Goal: Feedback & Contribution: Submit feedback/report problem

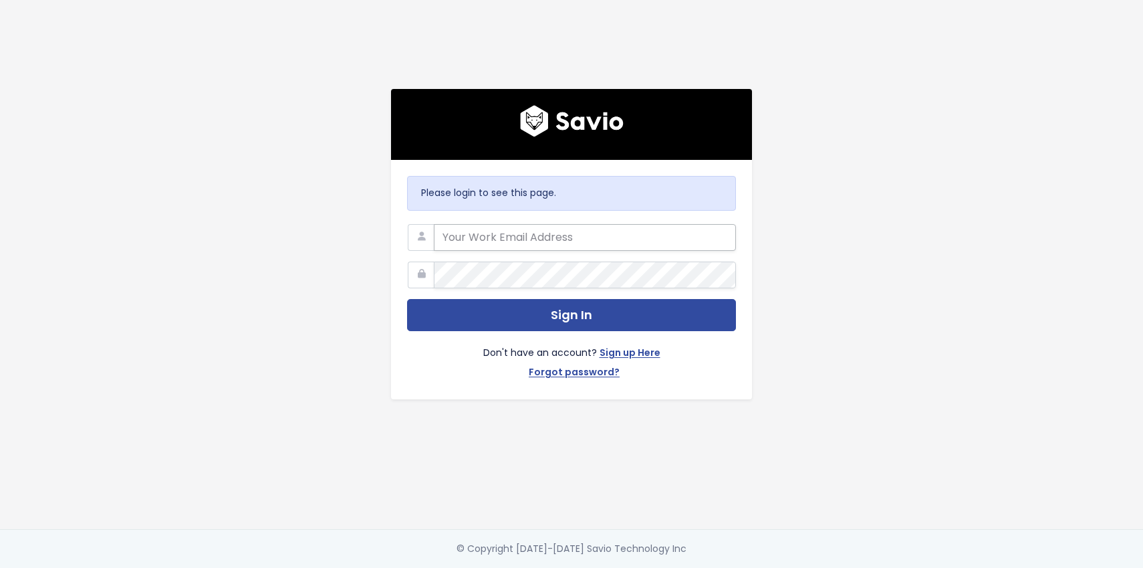
click at [561, 235] on input "email" at bounding box center [585, 237] width 302 height 27
type input "jessica@nextpatient.co"
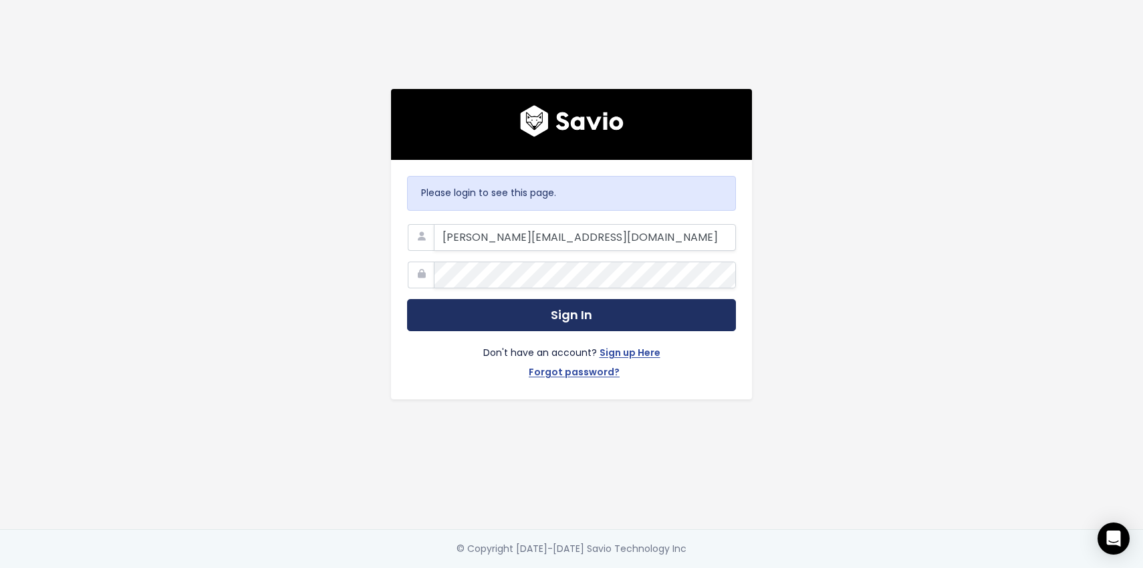
click at [600, 306] on button "Sign In" at bounding box center [571, 315] width 329 height 33
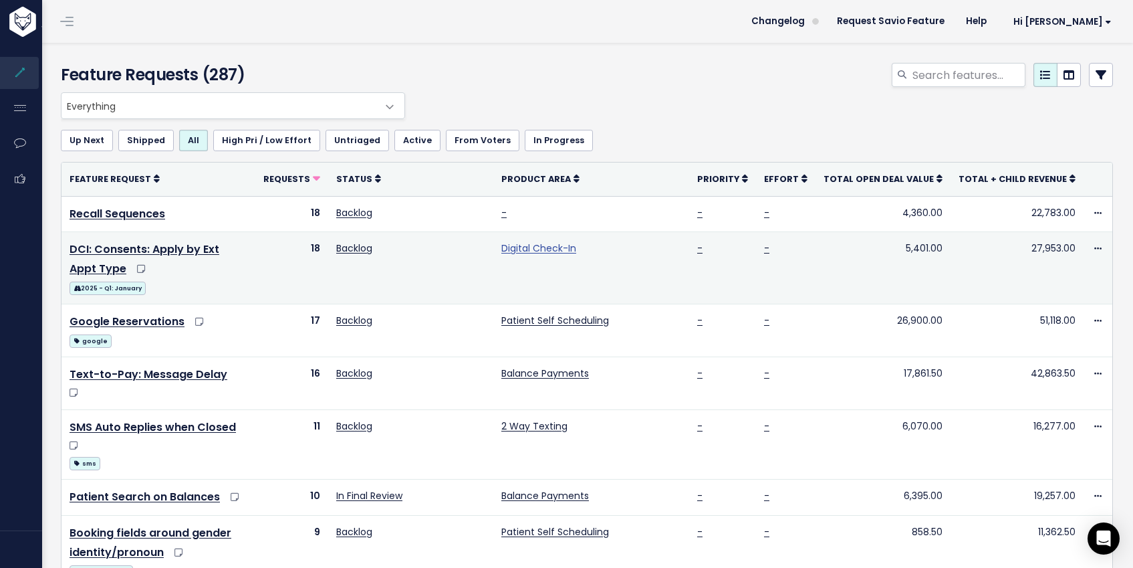
click at [576, 246] on link "Digital Check-In" at bounding box center [538, 247] width 75 height 13
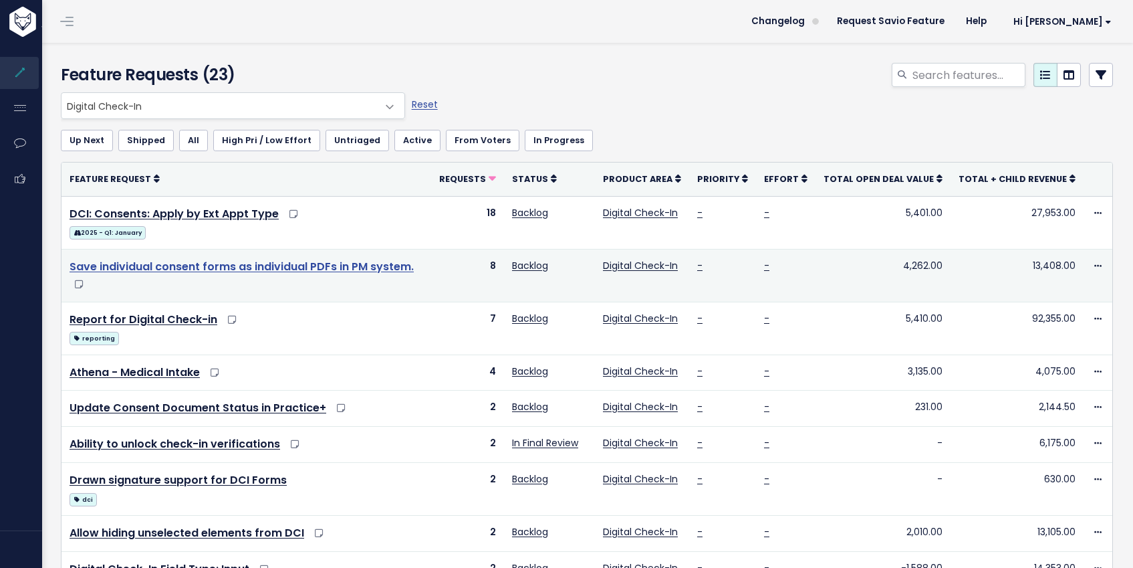
click at [377, 267] on link "Save individual consent forms as individual PDFs in PM system." at bounding box center [242, 266] width 344 height 15
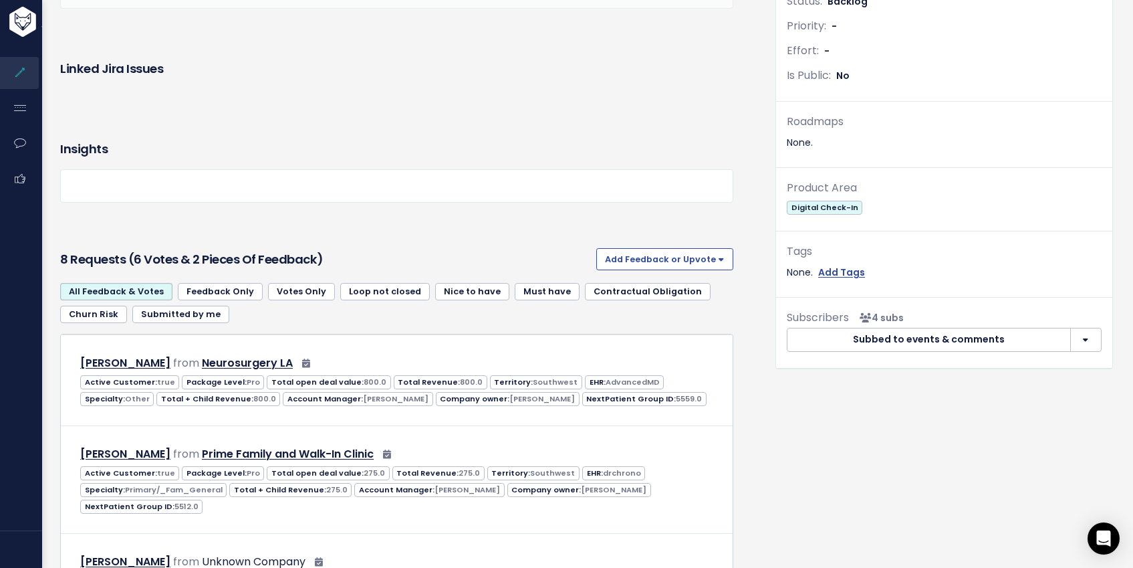
scroll to position [411, 0]
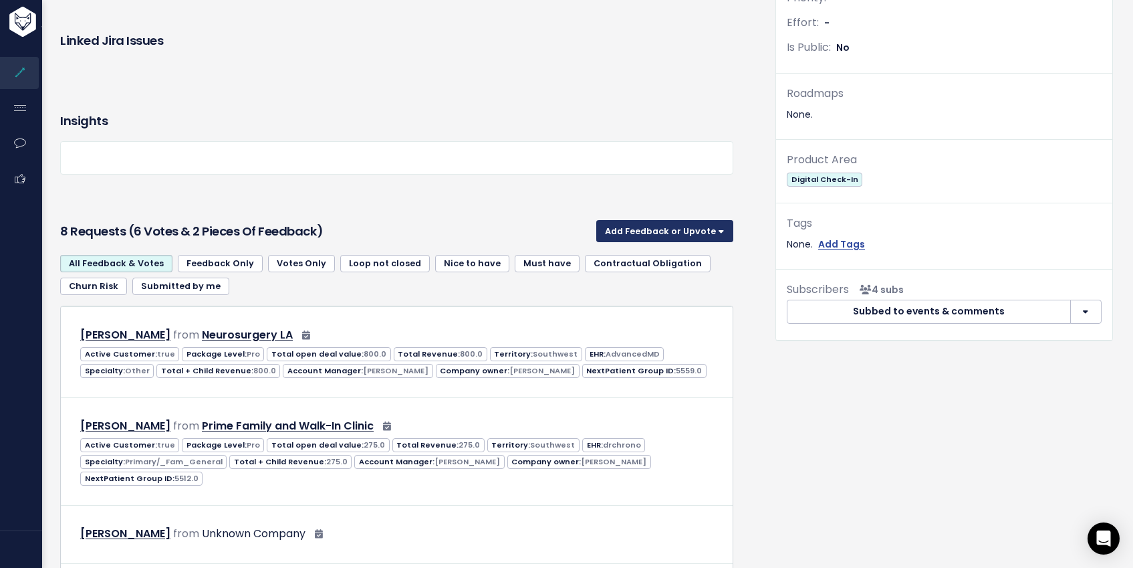
click at [673, 225] on button "Add Feedback or Upvote" at bounding box center [664, 230] width 137 height 21
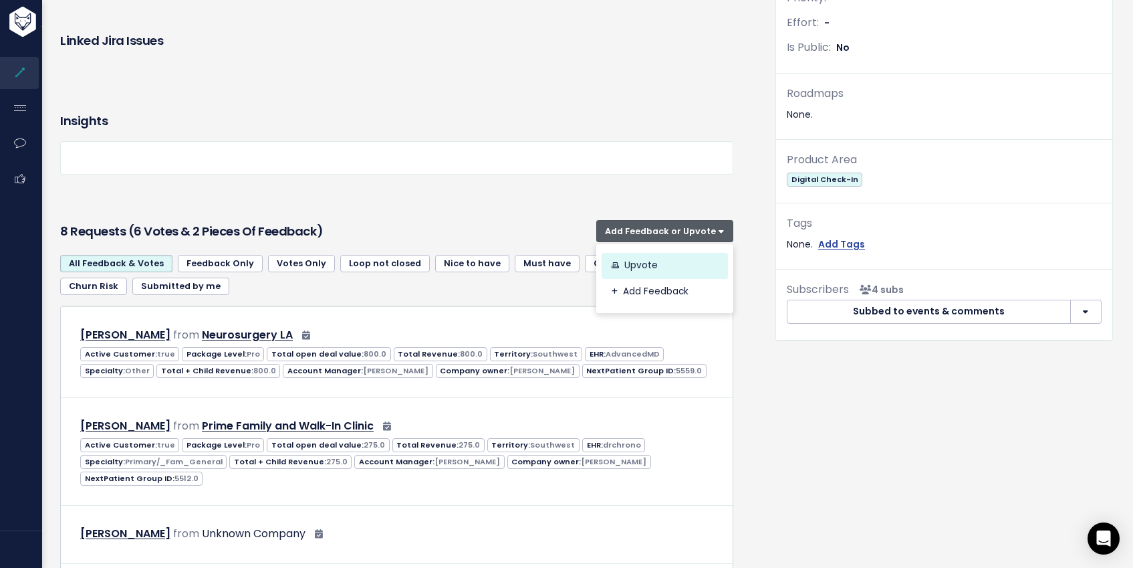
click at [647, 266] on link "Upvote" at bounding box center [665, 266] width 126 height 26
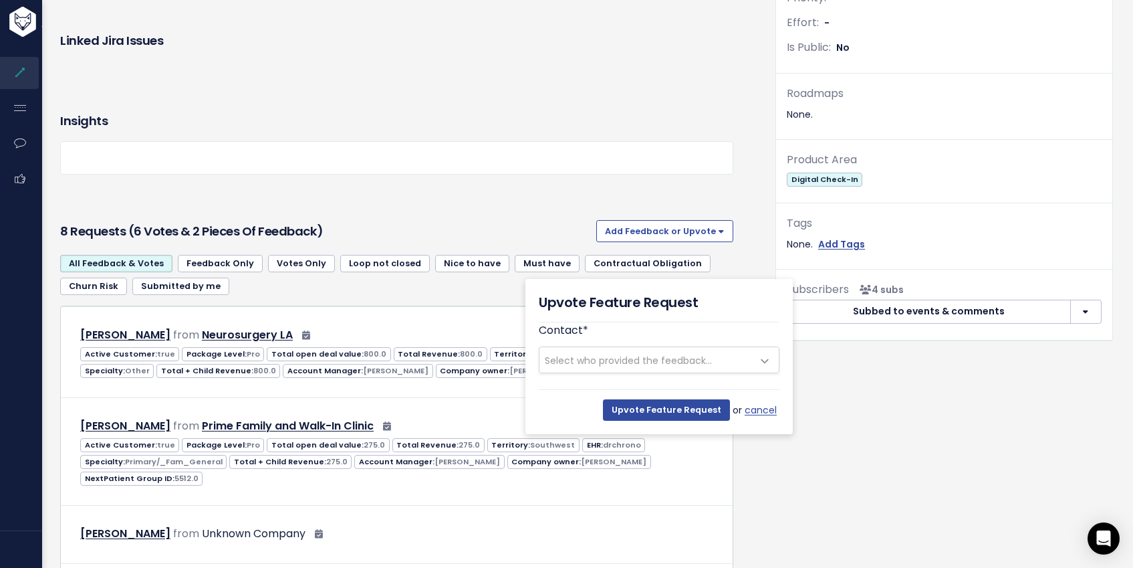
click at [564, 360] on span "Select who provided the feedback..." at bounding box center [628, 360] width 167 height 13
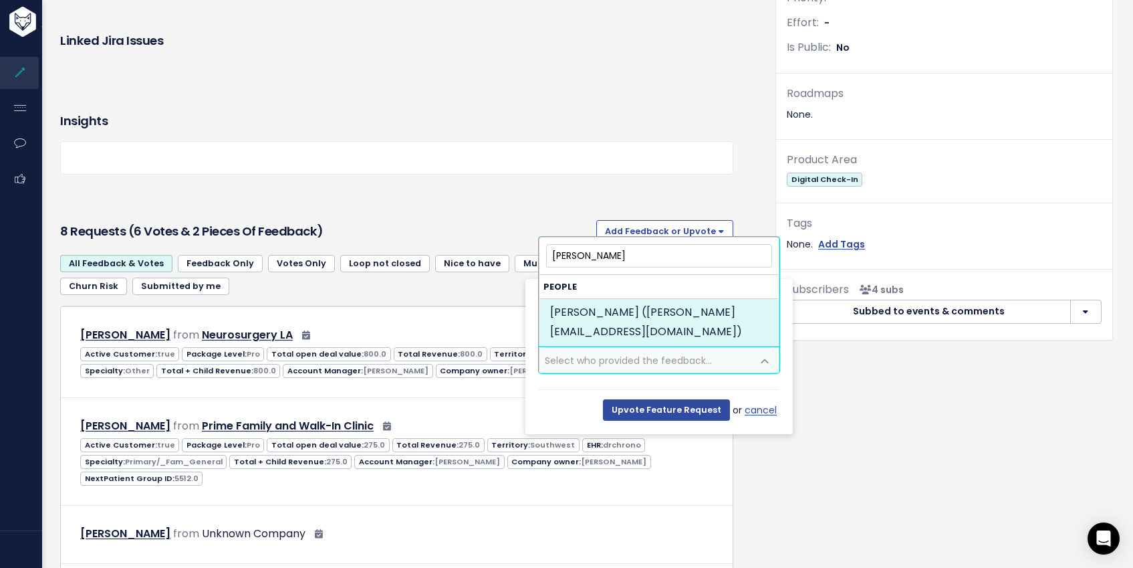
type input "nathan cla"
drag, startPoint x: 608, startPoint y: 318, endPoint x: 618, endPoint y: 325, distance: 11.9
select select "82349256"
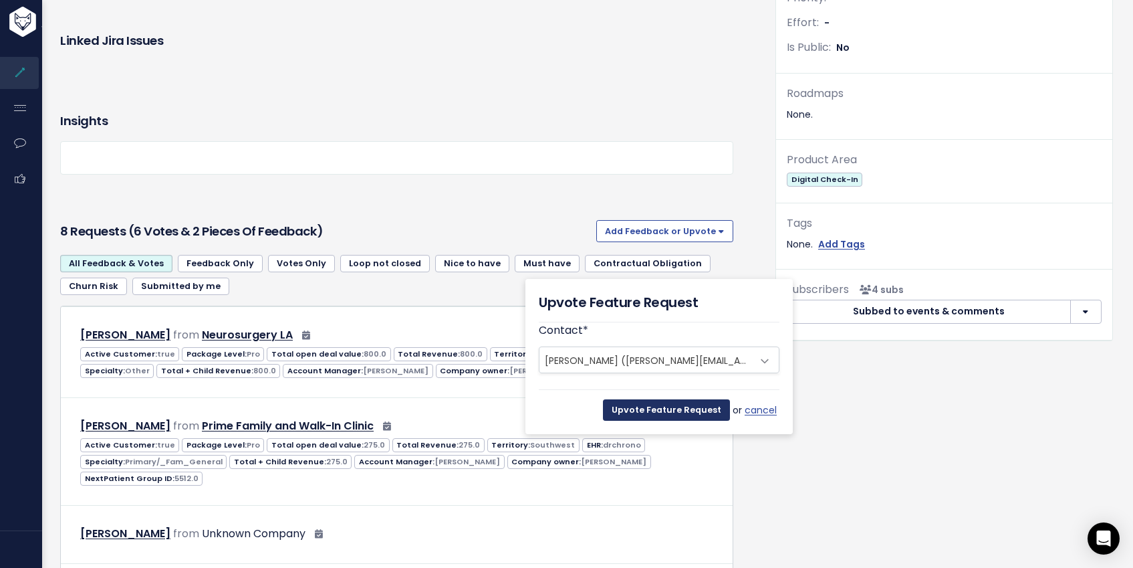
click at [668, 413] on input "Upvote Feature Request" at bounding box center [666, 409] width 127 height 21
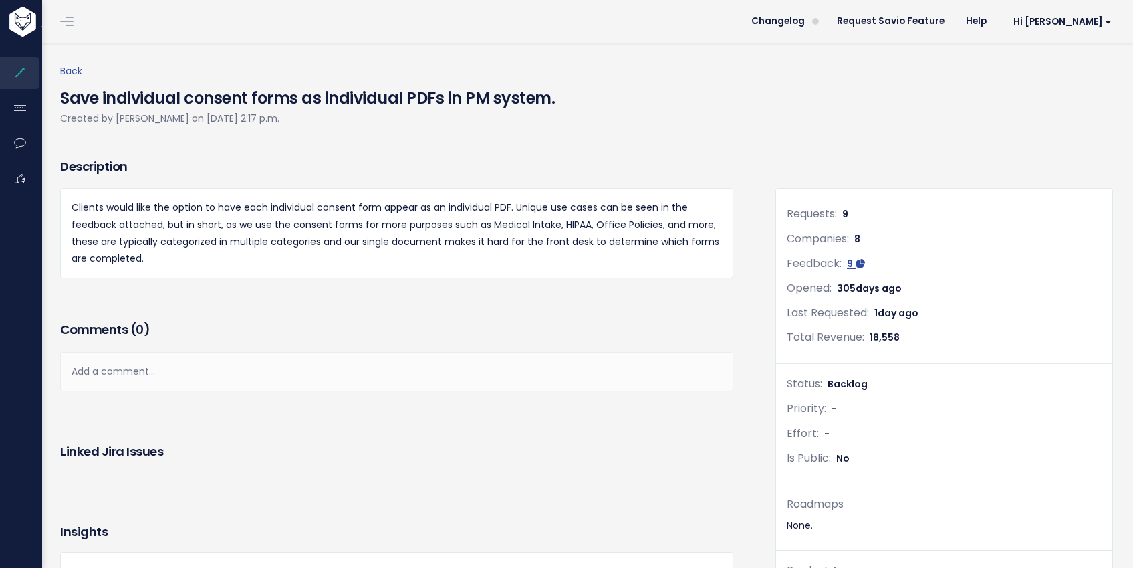
click at [72, 32] on li at bounding box center [64, 21] width 27 height 37
click at [68, 21] on span at bounding box center [66, 21] width 13 height 1
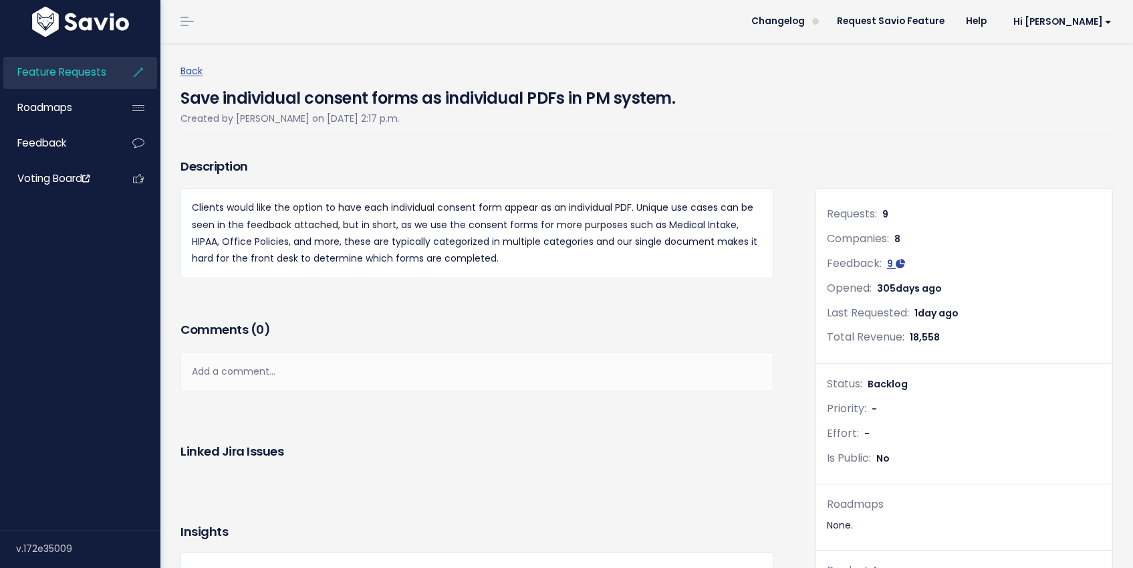
click at [57, 69] on span "Feature Requests" at bounding box center [61, 72] width 89 height 14
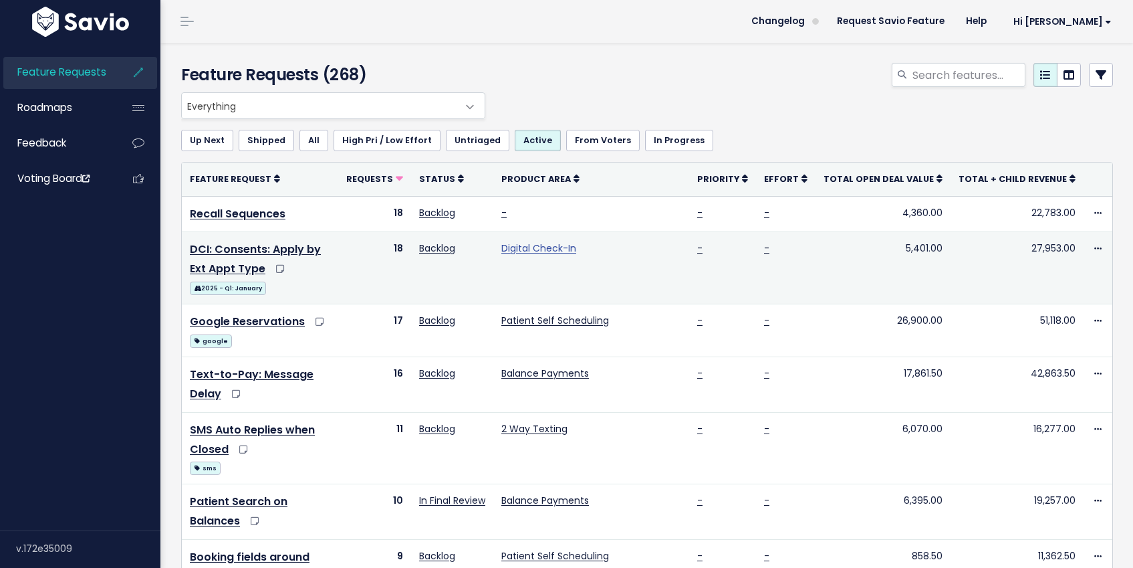
click at [576, 250] on link "Digital Check-In" at bounding box center [538, 247] width 75 height 13
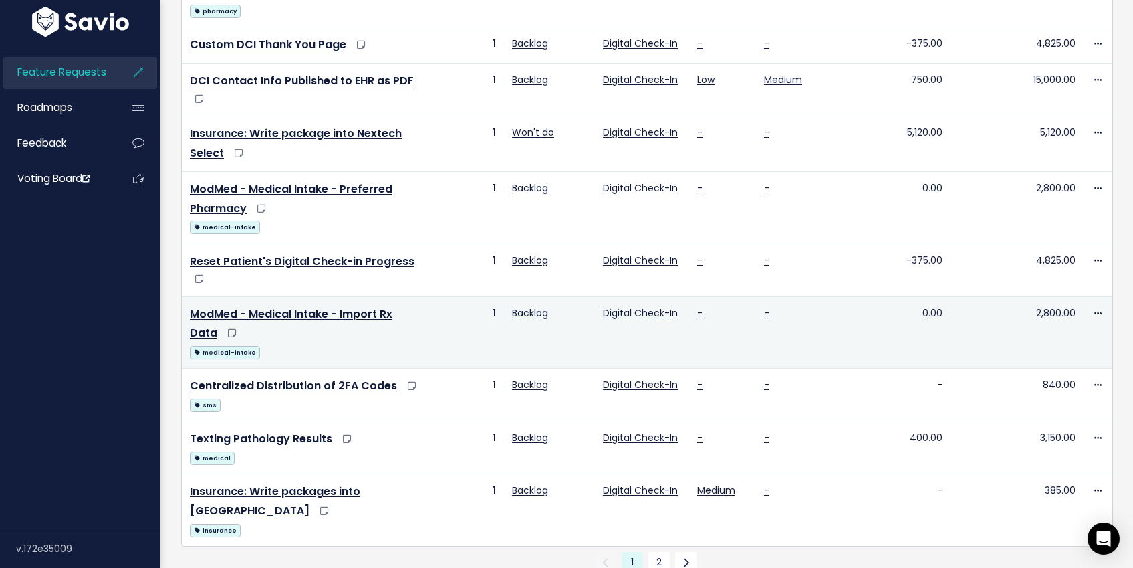
scroll to position [695, 0]
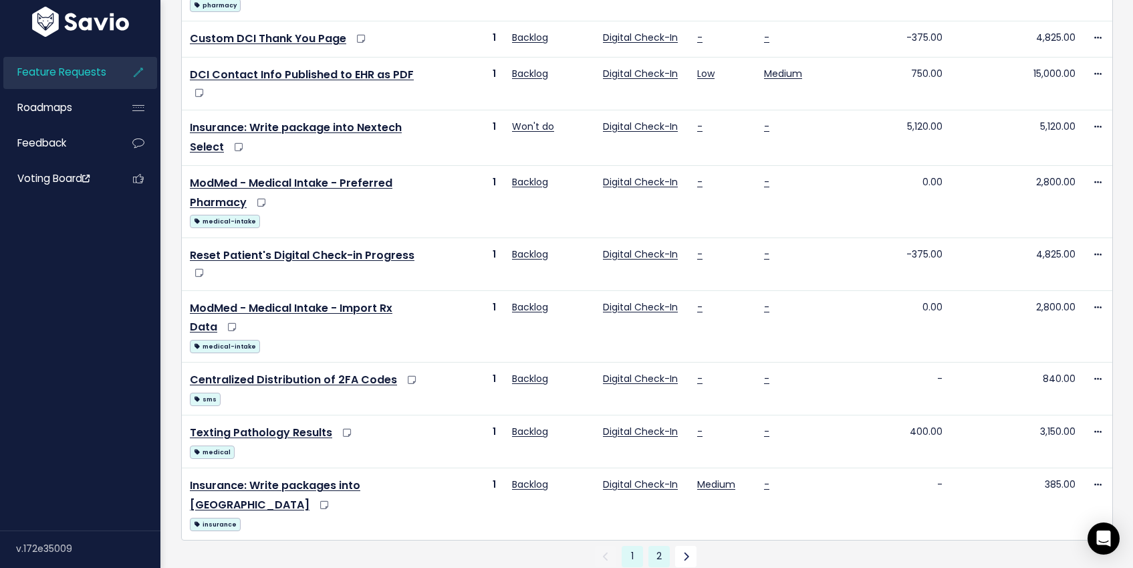
click at [662, 546] on link "2" at bounding box center [659, 556] width 21 height 21
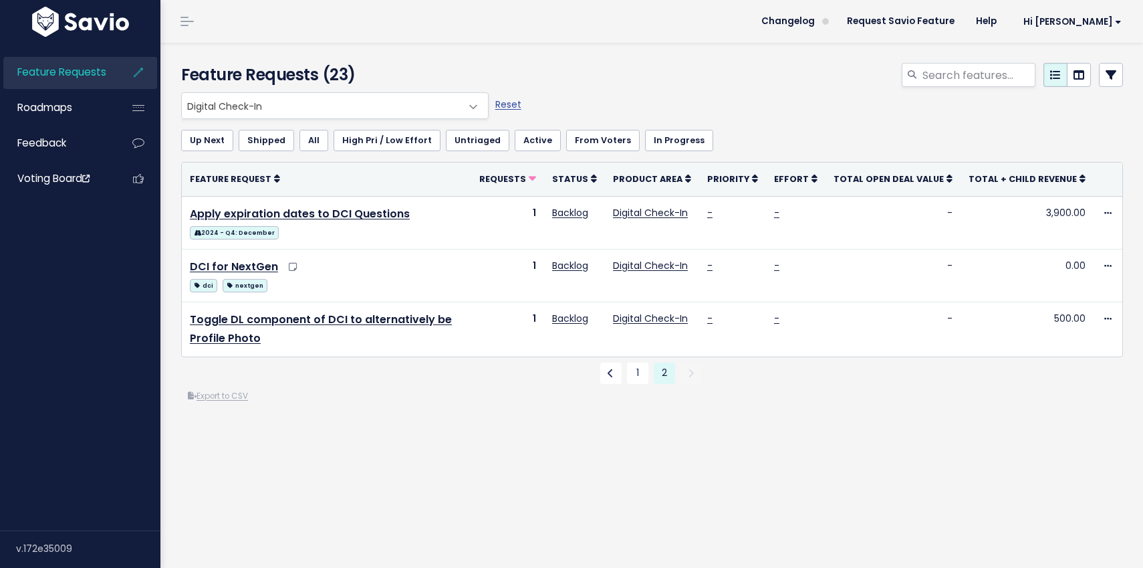
click at [896, 101] on div "Everything No Product Area 2 Way Texting Balance Payments Broadcast Messaging D…" at bounding box center [649, 105] width 942 height 27
click at [72, 70] on span "Feature Requests" at bounding box center [61, 72] width 89 height 14
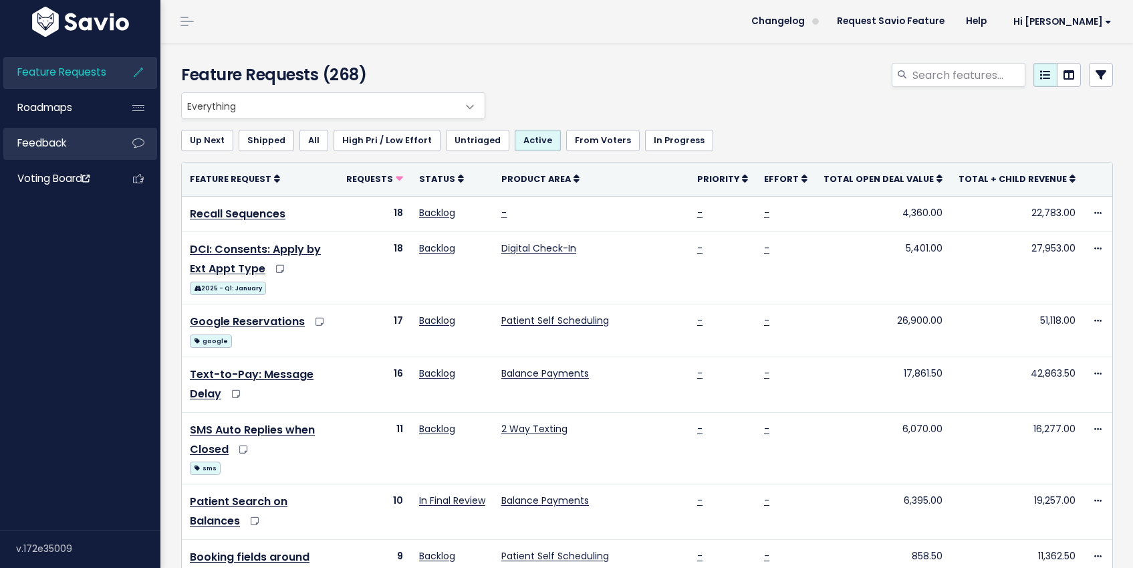
click at [63, 144] on span "Feedback" at bounding box center [41, 143] width 49 height 14
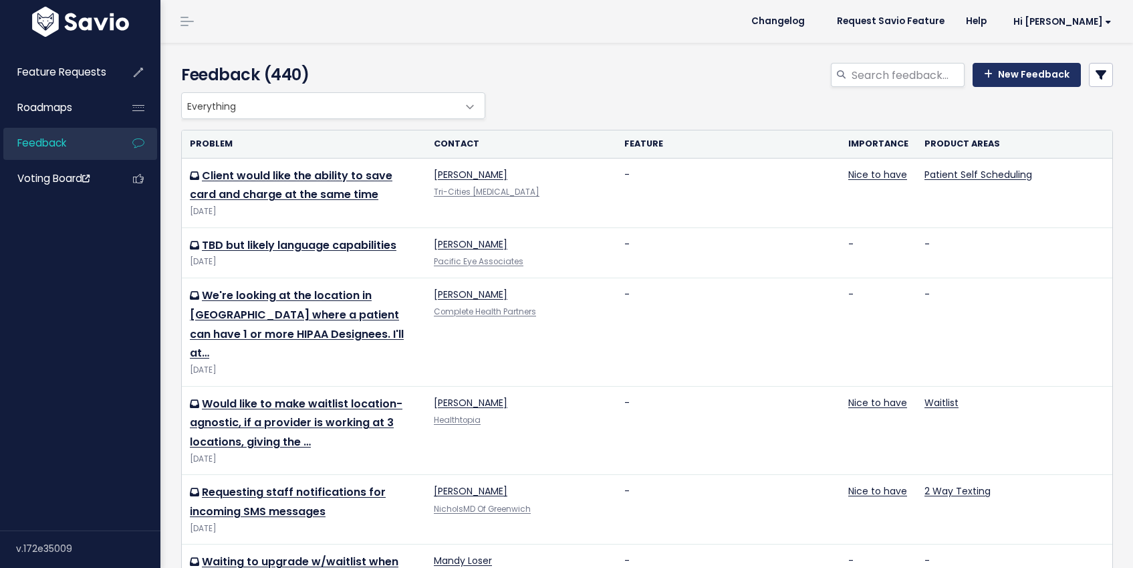
click at [1024, 72] on link "New Feedback" at bounding box center [1027, 75] width 108 height 24
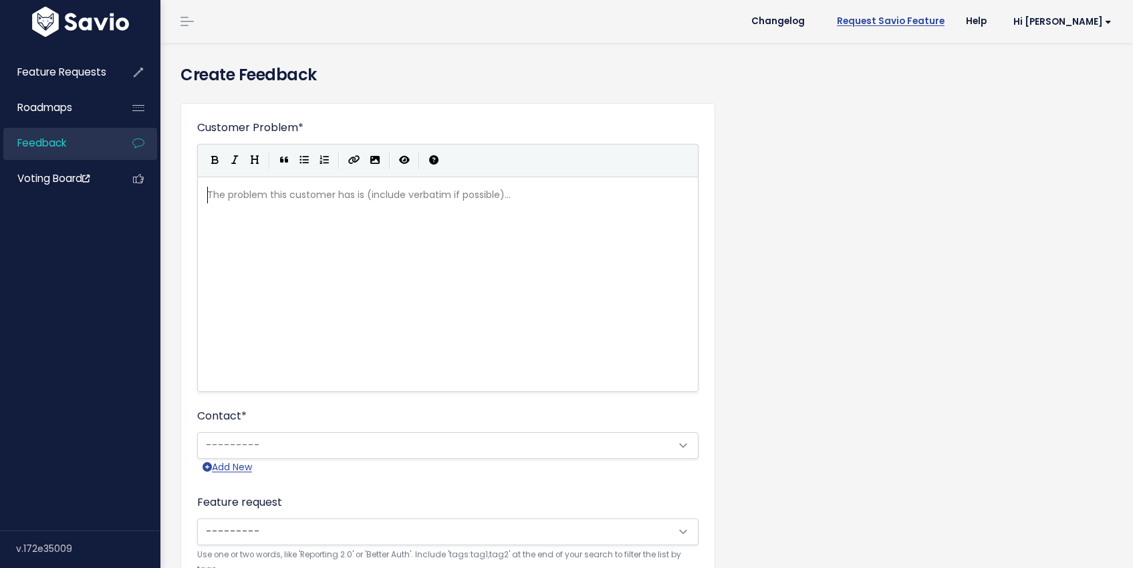
scroll to position [1, 0]
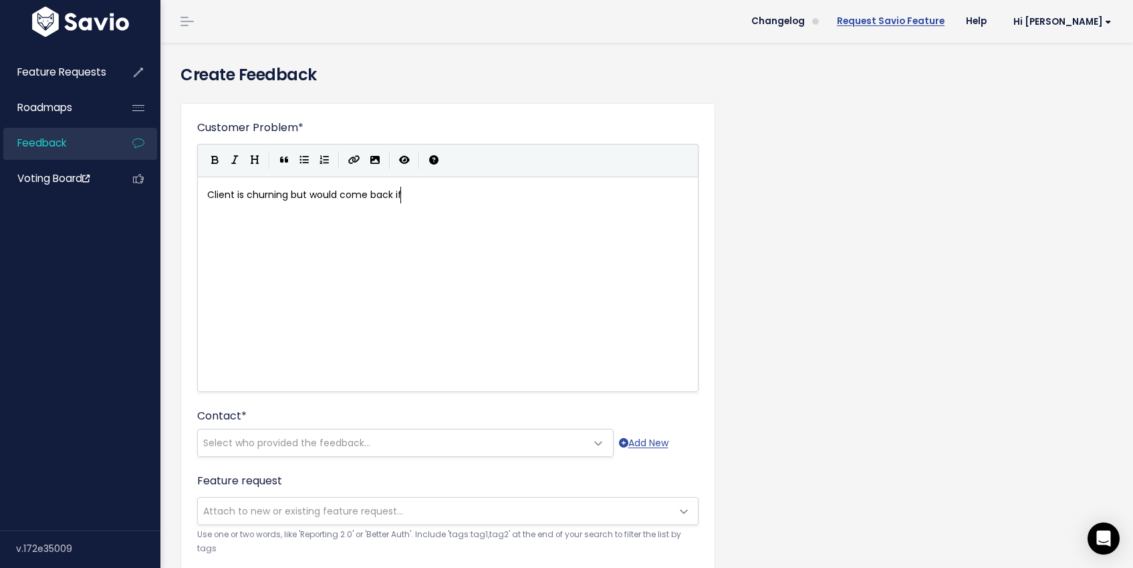
type textarea "Client is churning but would come back if"
type textarea "churning but would come back if we improved our DCI,"
type textarea ", specifically integration with ModMed - ability to"
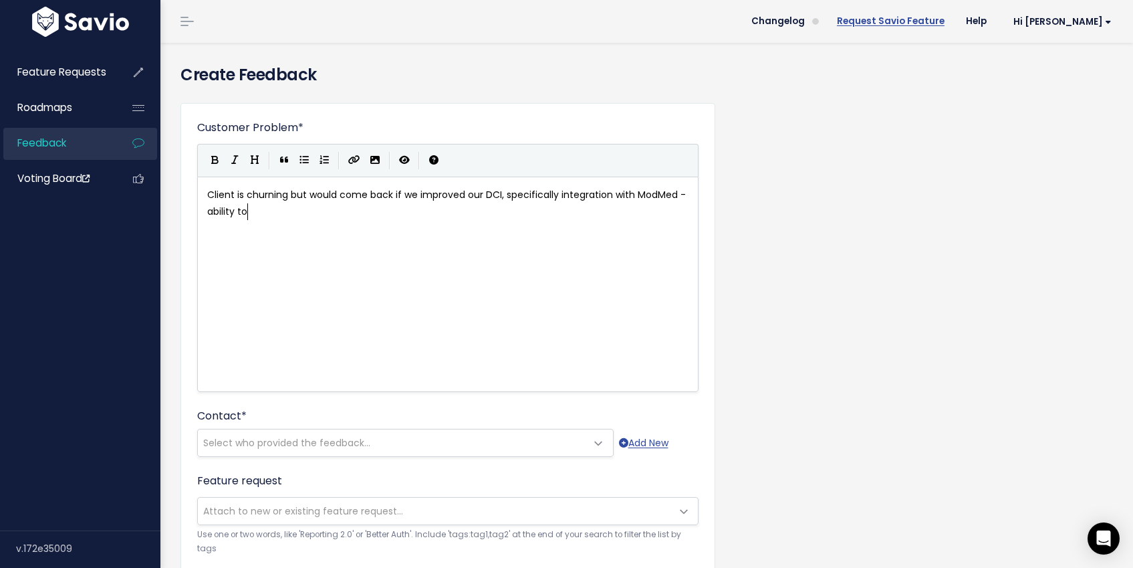
scroll to position [5, 227]
type textarea "d - ability to"
drag, startPoint x: 659, startPoint y: 217, endPoint x: 667, endPoint y: 205, distance: 14.5
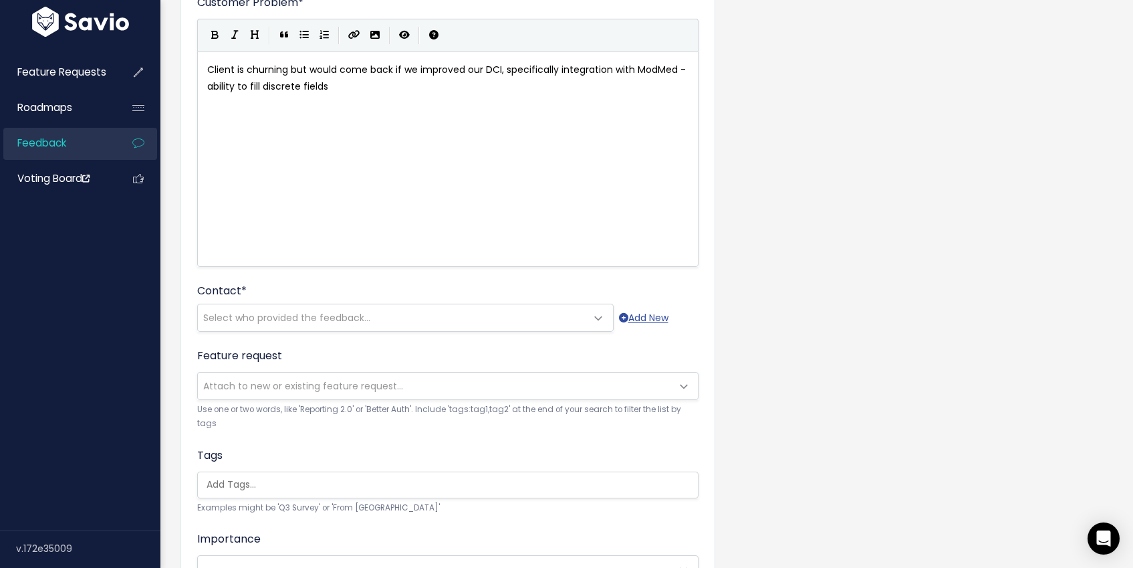
type textarea "fill discrete fields"
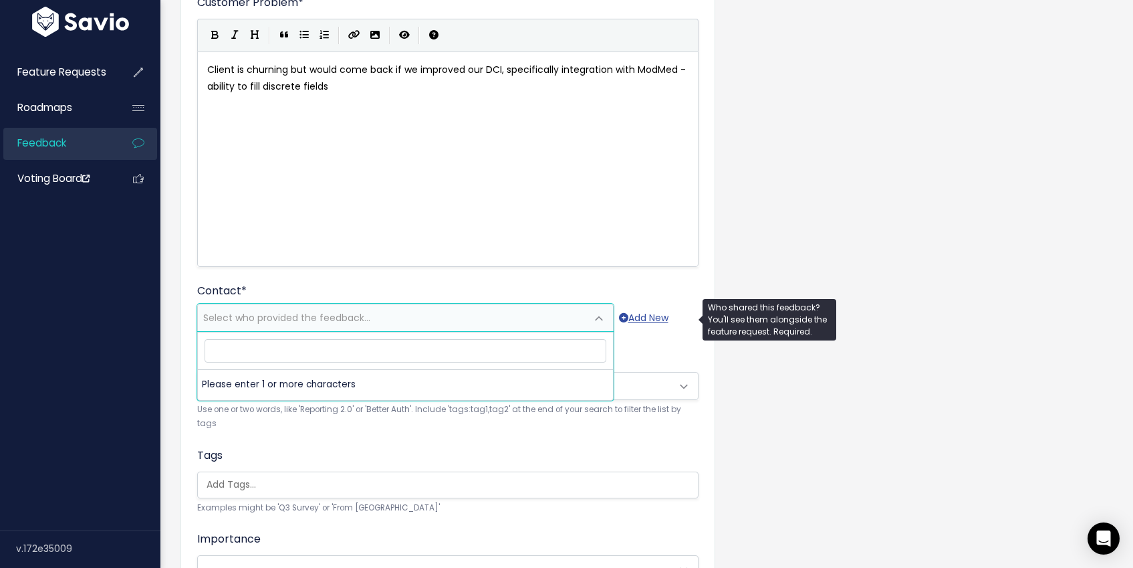
click at [342, 305] on span "Select who provided the feedback..." at bounding box center [392, 317] width 388 height 27
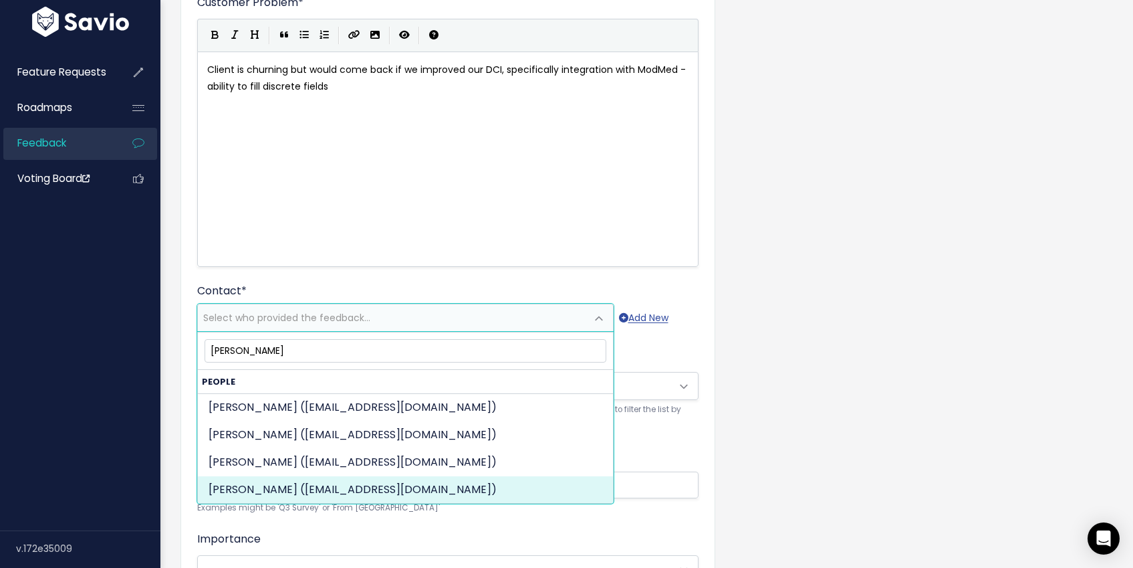
type input "kayce"
select select "82359954"
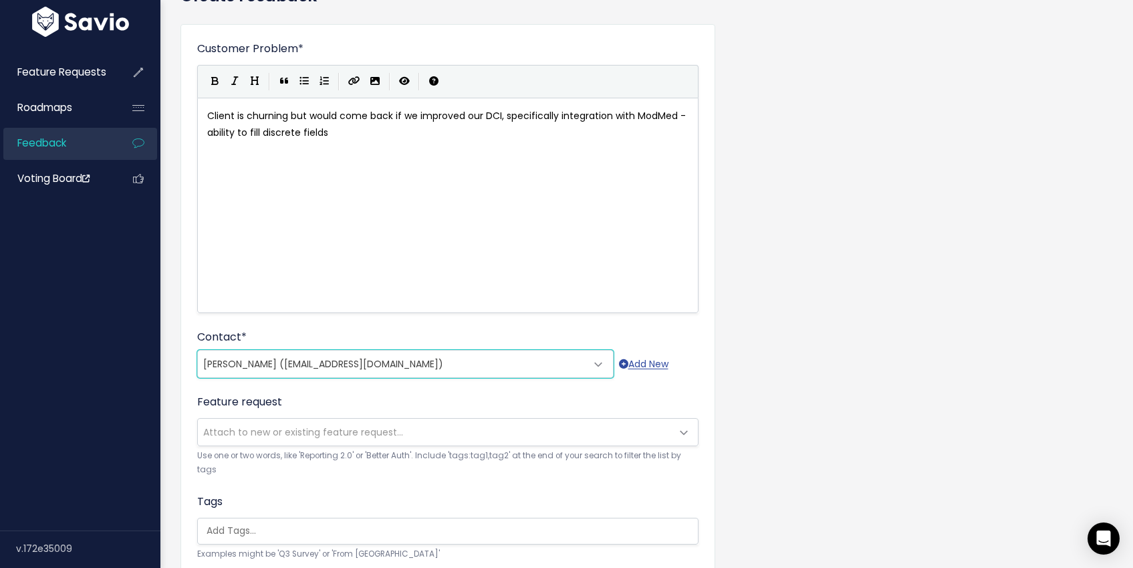
scroll to position [77, 0]
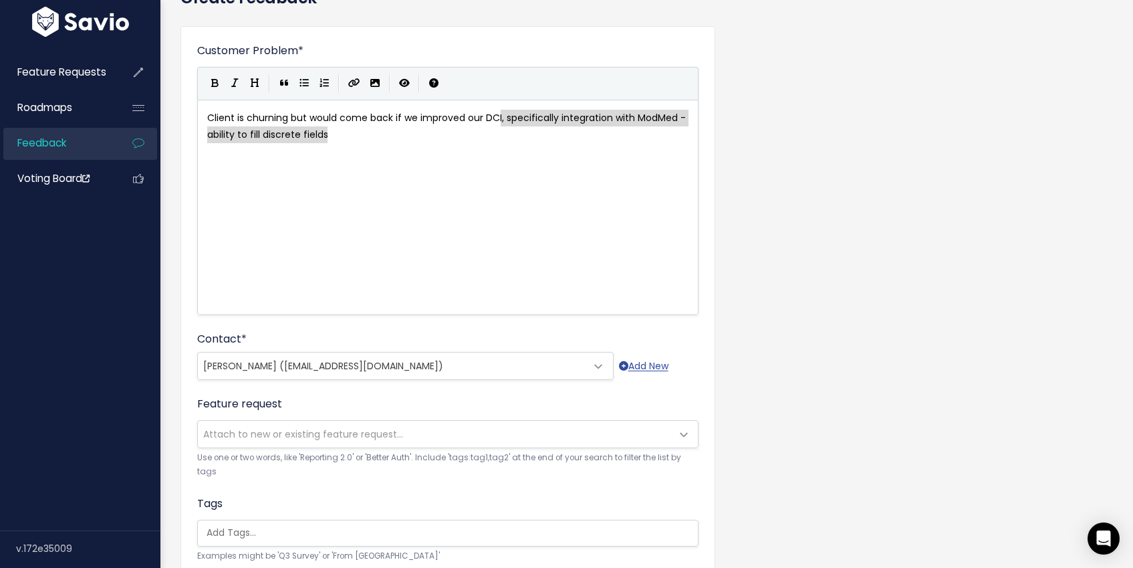
drag, startPoint x: 501, startPoint y: 116, endPoint x: 530, endPoint y: 142, distance: 38.9
type textarea ":"
type textarea "- reason-specific forms"
type textarea "-"
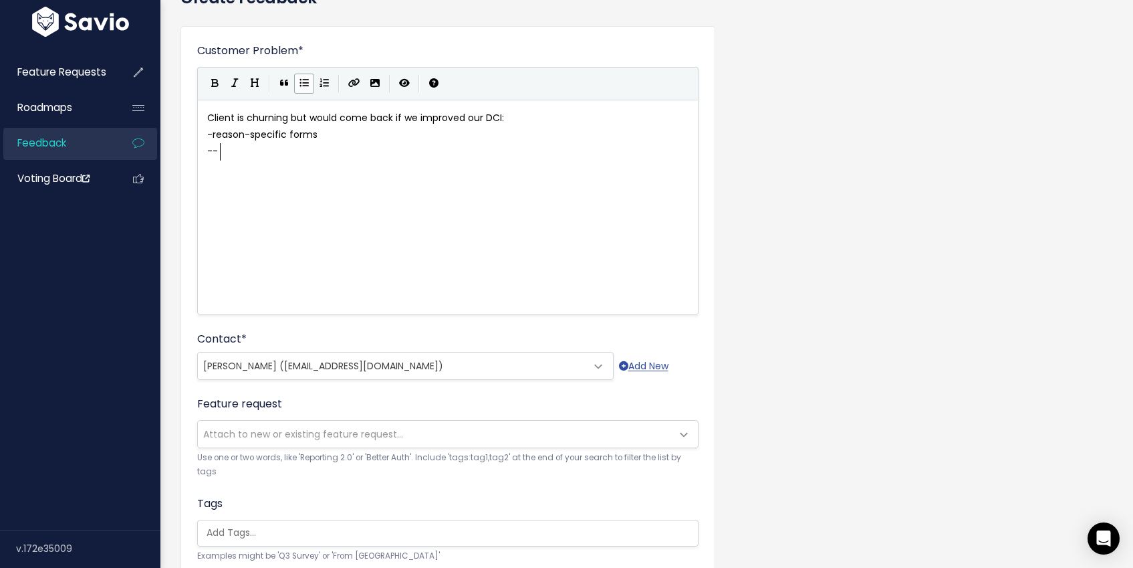
scroll to position [5, 5]
type textarea "ability to put data in"
type textarea "to discretye"
type textarea "e fields in modmed"
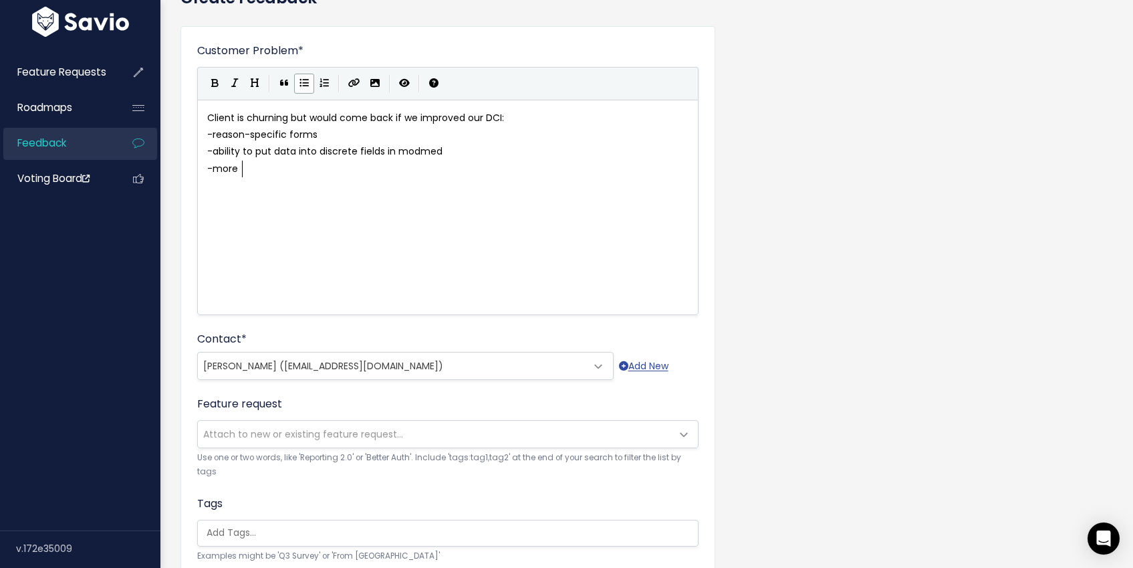
type textarea "more e"
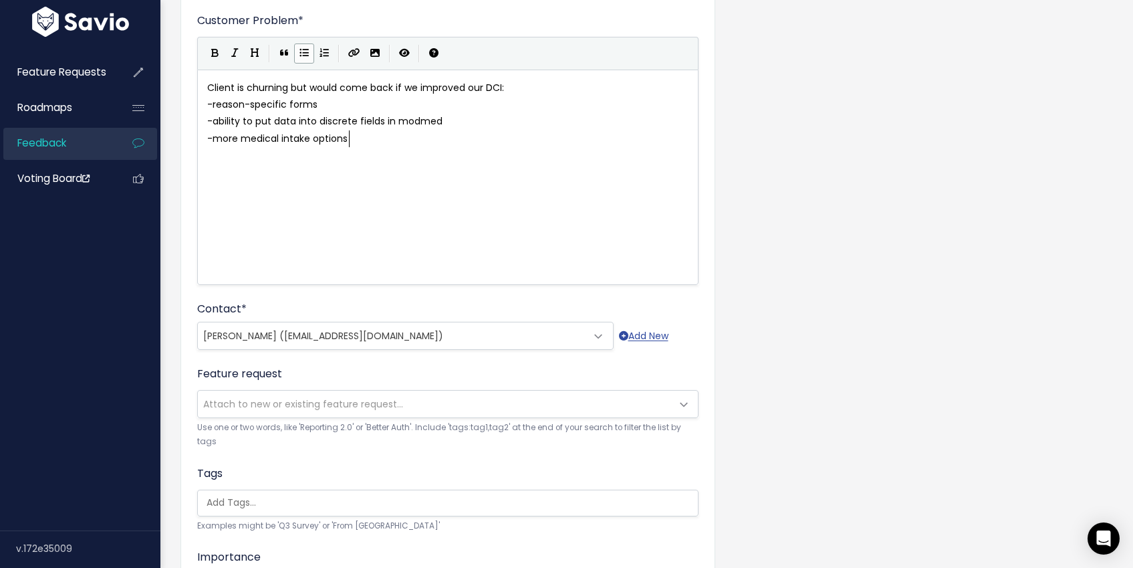
scroll to position [108, 0]
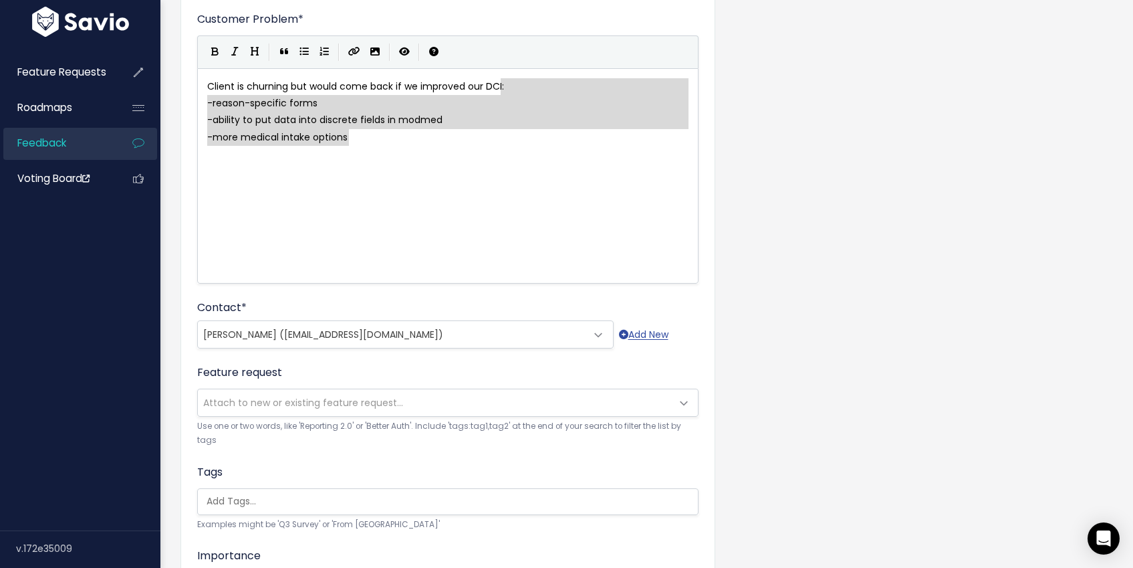
drag, startPoint x: 381, startPoint y: 146, endPoint x: 501, endPoint y: 81, distance: 136.7
click at [501, 81] on div "x Client is churning but would come back if we improved our DCI : - reason-spec…" at bounding box center [453, 112] width 497 height 73
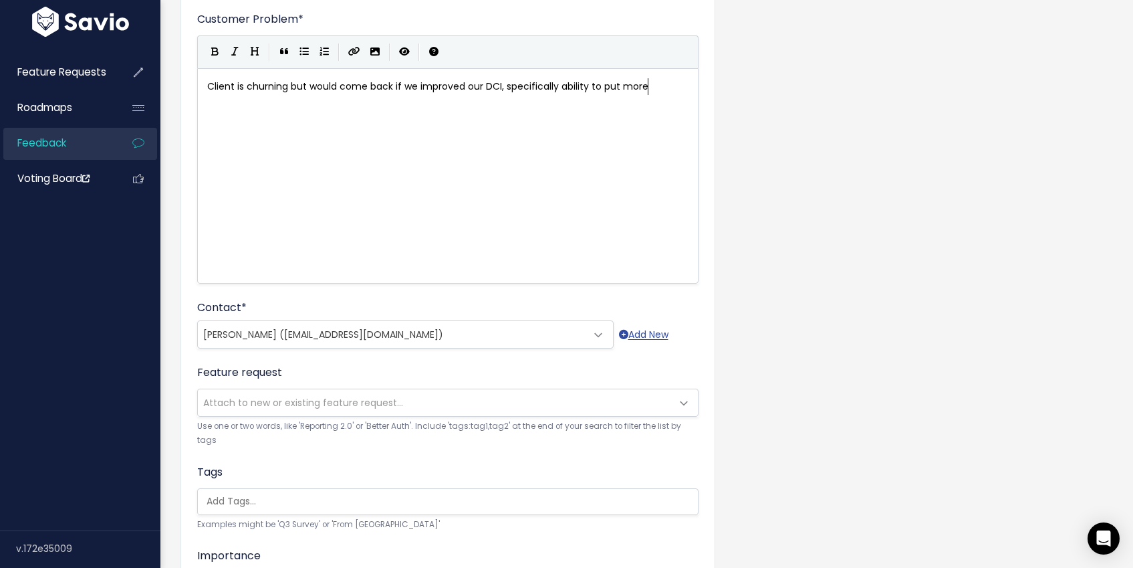
scroll to position [5, 152]
type textarea ", specifically ability to put more if"
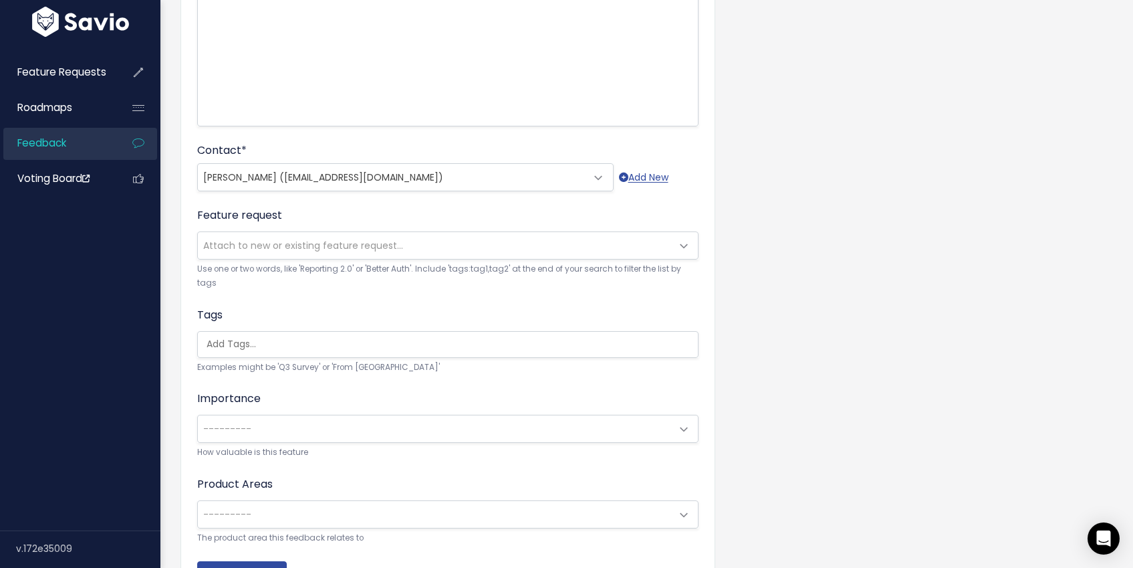
scroll to position [341, 0]
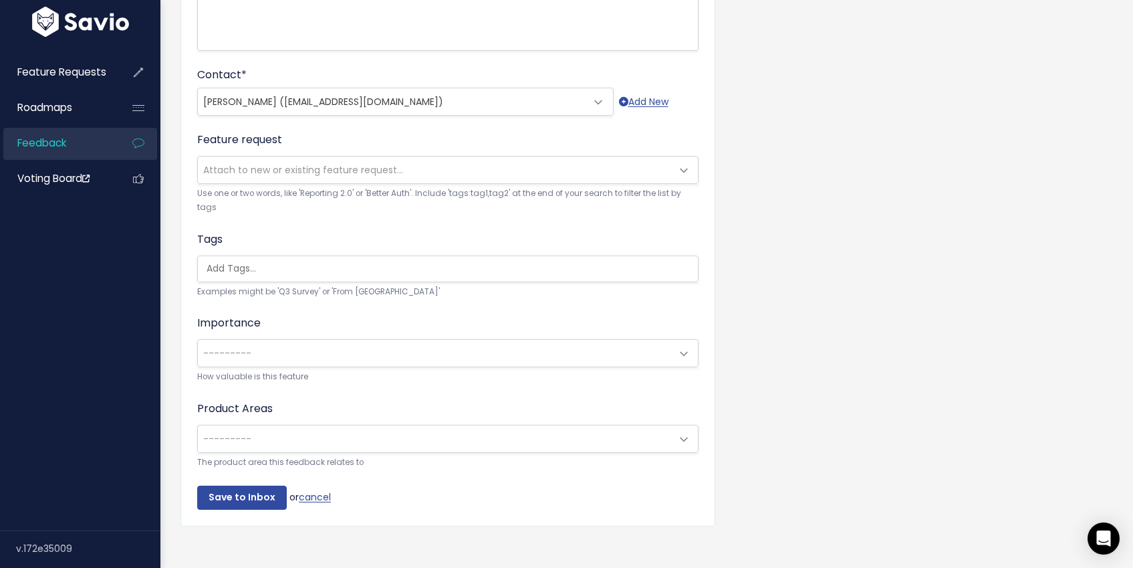
type textarea "info into discrete fields in modmed"
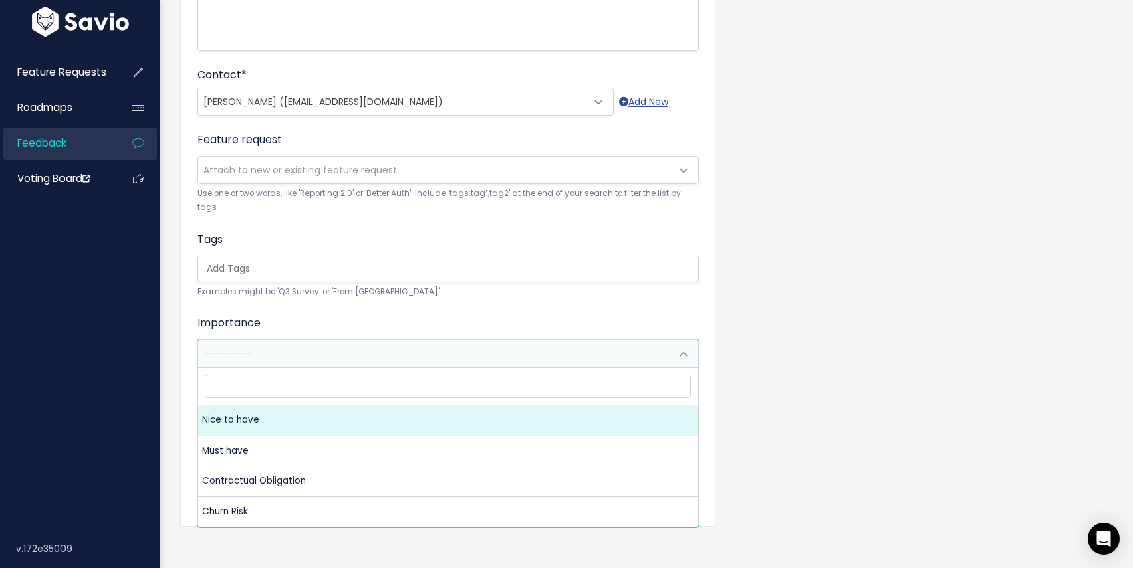
click at [287, 360] on span "---------" at bounding box center [434, 353] width 473 height 27
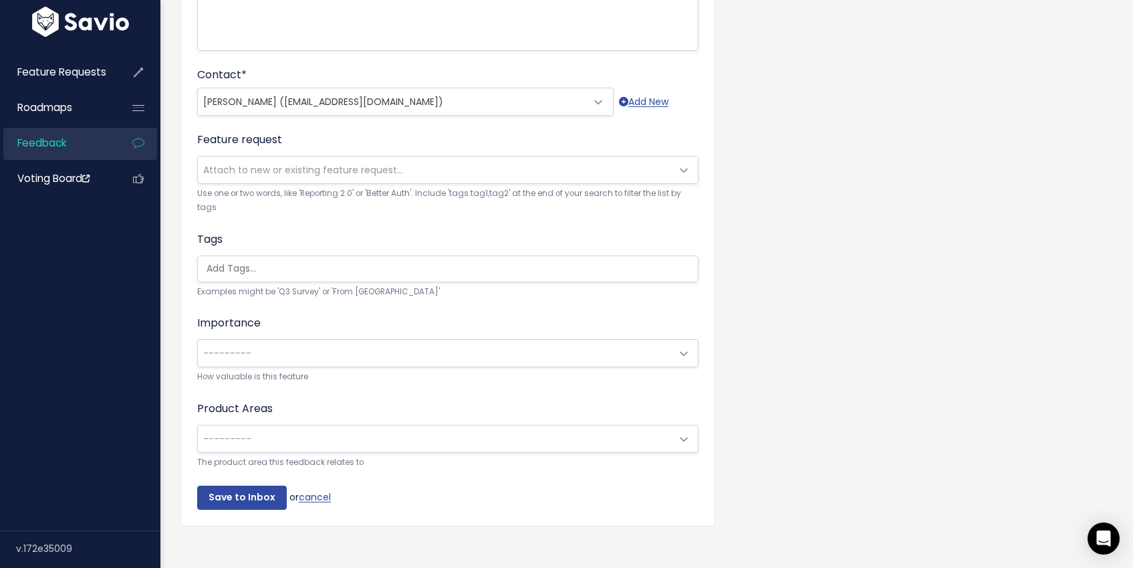
drag, startPoint x: 952, startPoint y: 405, endPoint x: 808, endPoint y: 420, distance: 145.2
click at [949, 402] on div "Customer Problem * Client is churning but would come back if we improved our DC…" at bounding box center [646, 154] width 953 height 806
click at [238, 503] on input "Save to Inbox" at bounding box center [242, 497] width 90 height 24
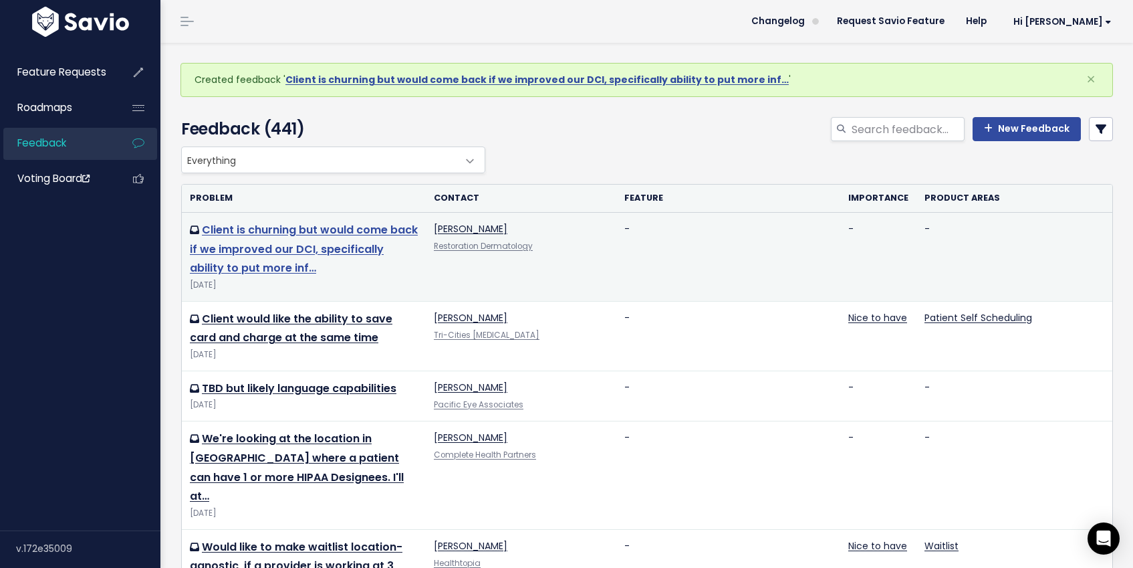
click at [397, 241] on link "Client is churning but would come back if we improved our DCI, specifically abi…" at bounding box center [304, 249] width 228 height 54
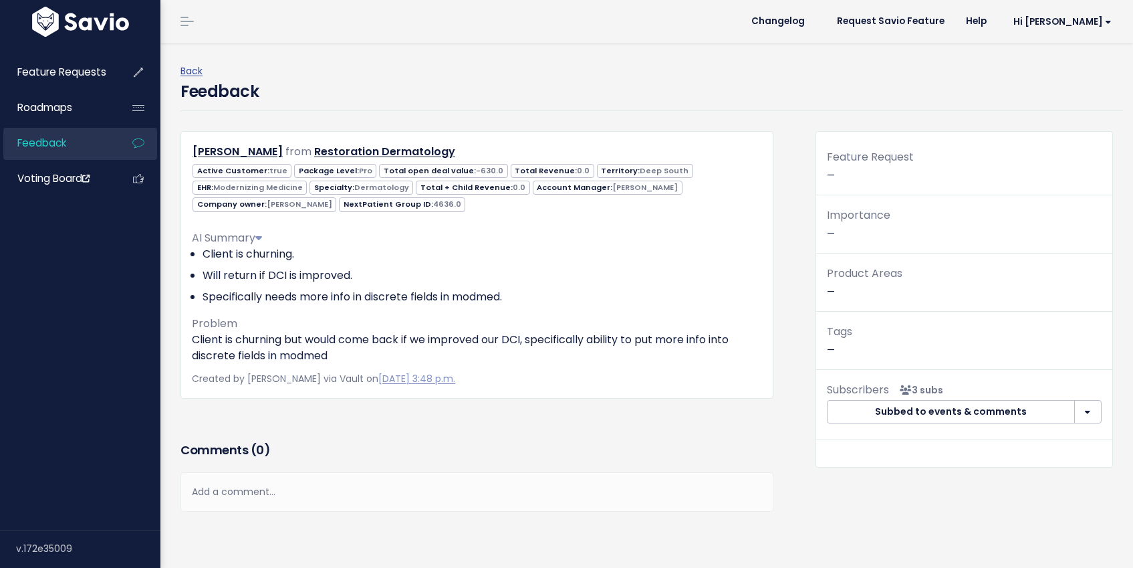
click at [581, 302] on li "Specifically needs more info in discrete fields in modmed." at bounding box center [483, 297] width 560 height 16
click at [334, 278] on li "Will return if DCI is improved." at bounding box center [483, 275] width 560 height 16
click at [590, 332] on p "Client is churning but would come back if we improved our DCI, specifically abi…" at bounding box center [477, 348] width 570 height 32
